Goal: Task Accomplishment & Management: Manage account settings

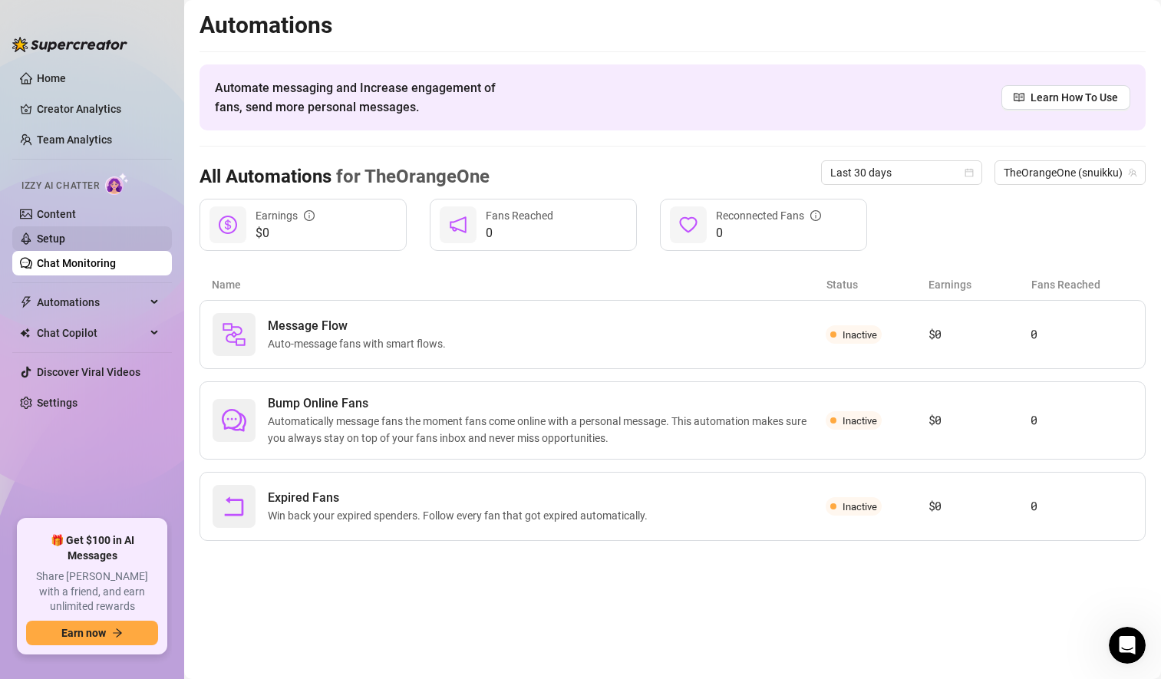
click at [65, 240] on link "Setup" at bounding box center [51, 238] width 28 height 12
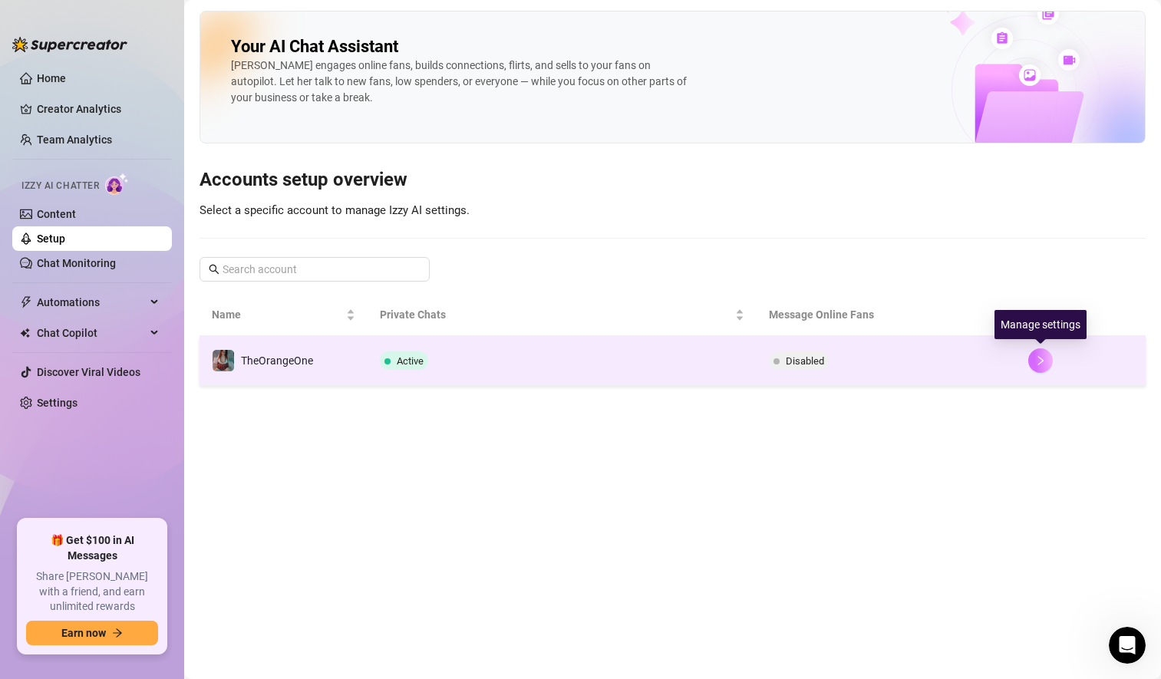
click at [1046, 363] on button "button" at bounding box center [1040, 360] width 25 height 25
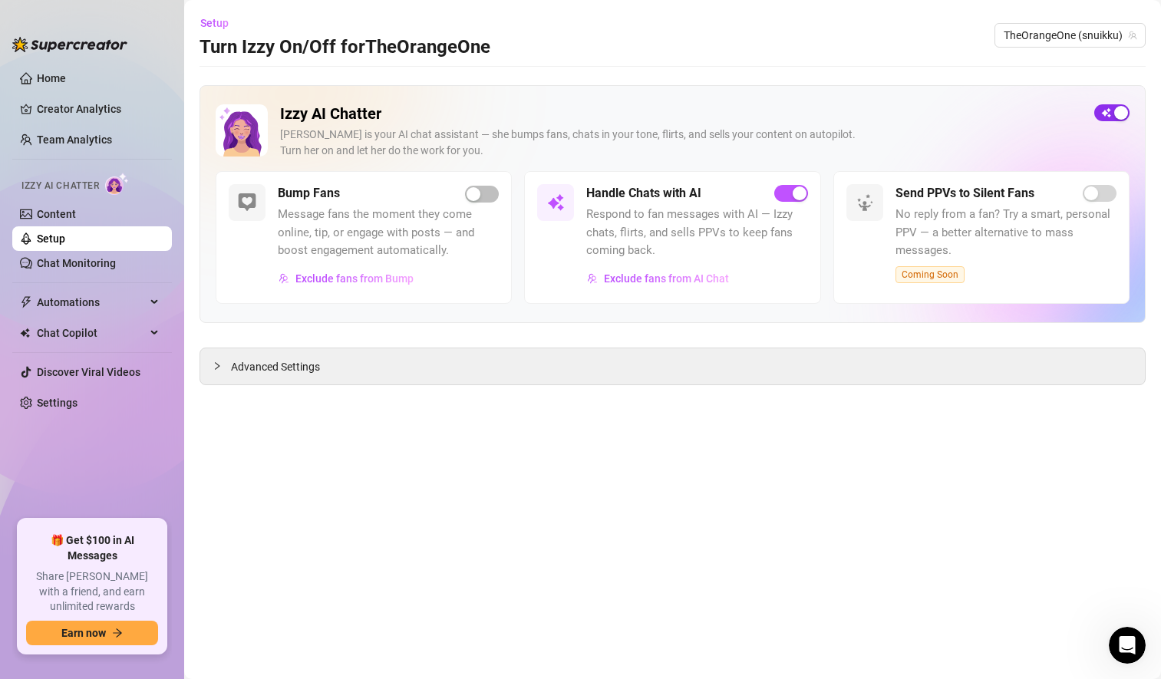
click at [1106, 113] on span "button" at bounding box center [1111, 112] width 35 height 17
